Goal: Task Accomplishment & Management: Use online tool/utility

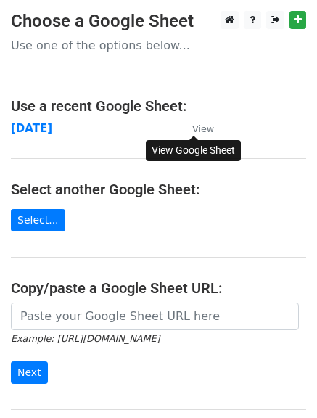
click at [204, 124] on small "View" at bounding box center [203, 128] width 22 height 11
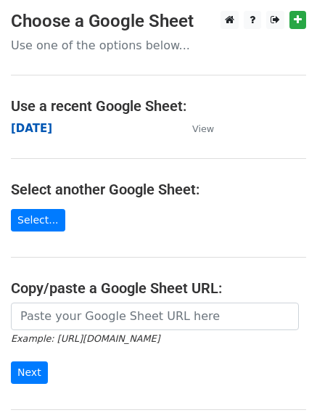
click at [49, 130] on strong "[DATE]" at bounding box center [31, 128] width 41 height 13
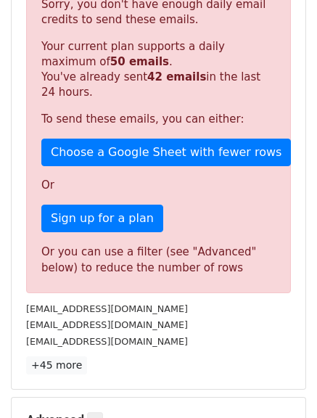
scroll to position [263, 0]
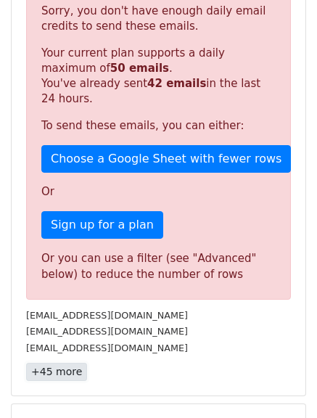
click at [61, 373] on link "+45 more" at bounding box center [56, 372] width 61 height 18
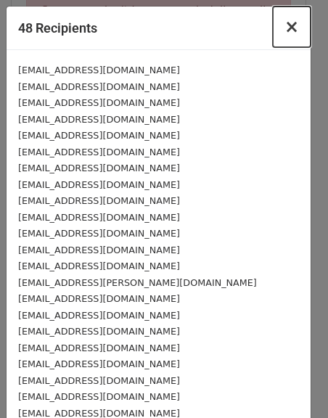
click at [284, 28] on span "×" at bounding box center [291, 27] width 15 height 20
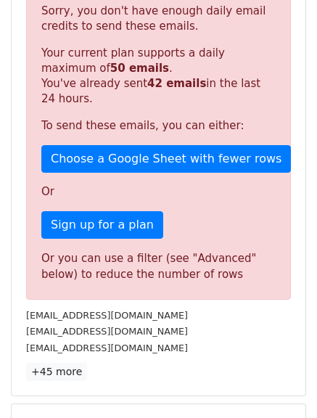
scroll to position [0, 0]
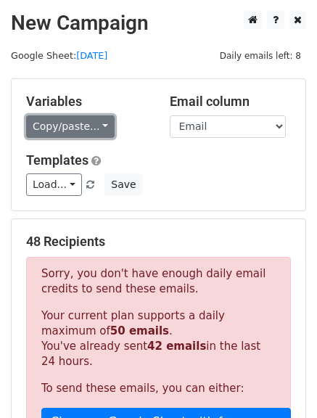
click at [98, 135] on link "Copy/paste..." at bounding box center [70, 126] width 89 height 22
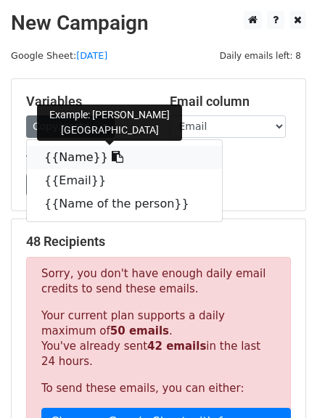
click at [112, 159] on icon at bounding box center [118, 157] width 12 height 12
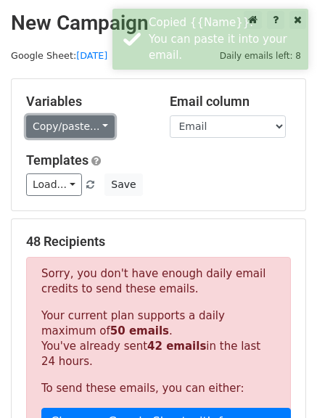
click at [96, 128] on link "Copy/paste..." at bounding box center [70, 126] width 89 height 22
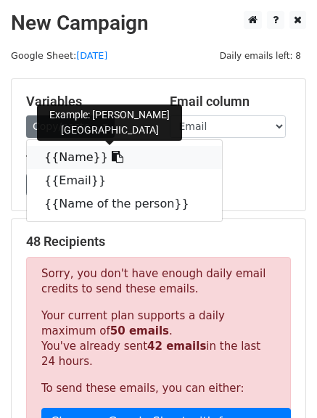
click at [112, 160] on icon at bounding box center [118, 157] width 12 height 12
